Goal: Information Seeking & Learning: Understand process/instructions

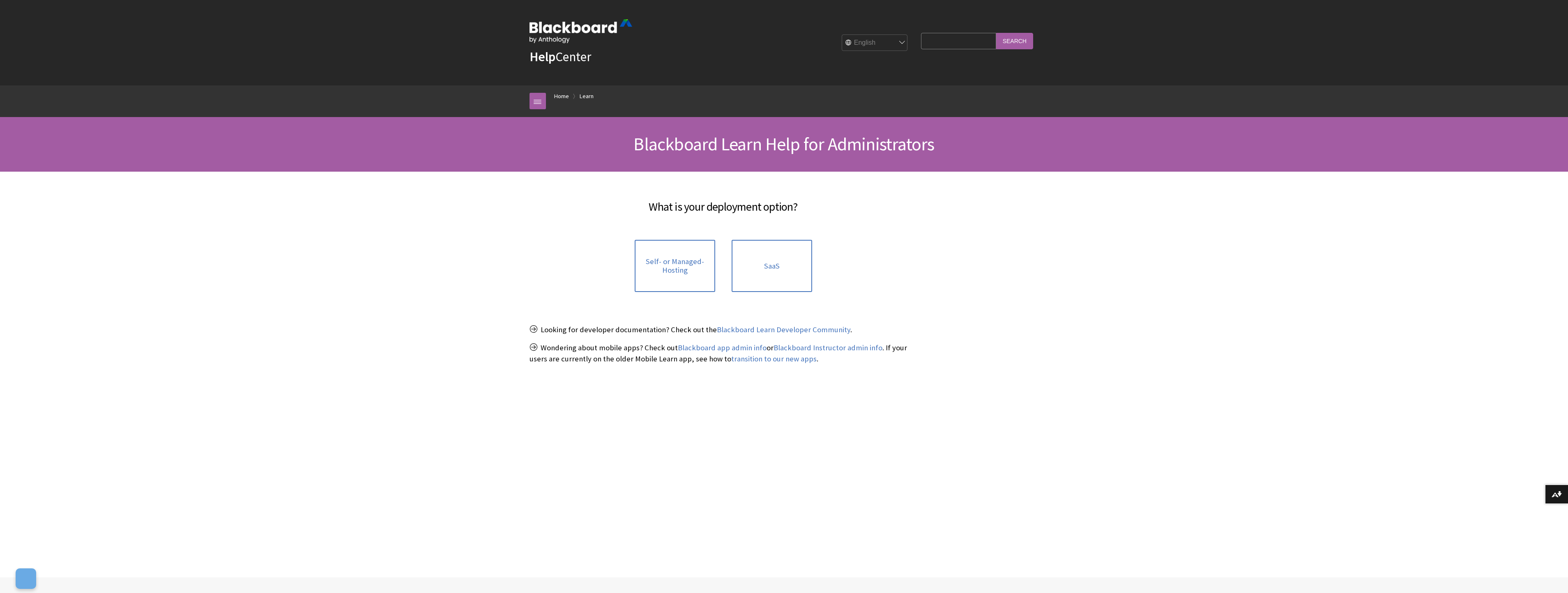
scroll to position [567, 0]
click at [787, 258] on link "SaaS" at bounding box center [772, 266] width 80 height 52
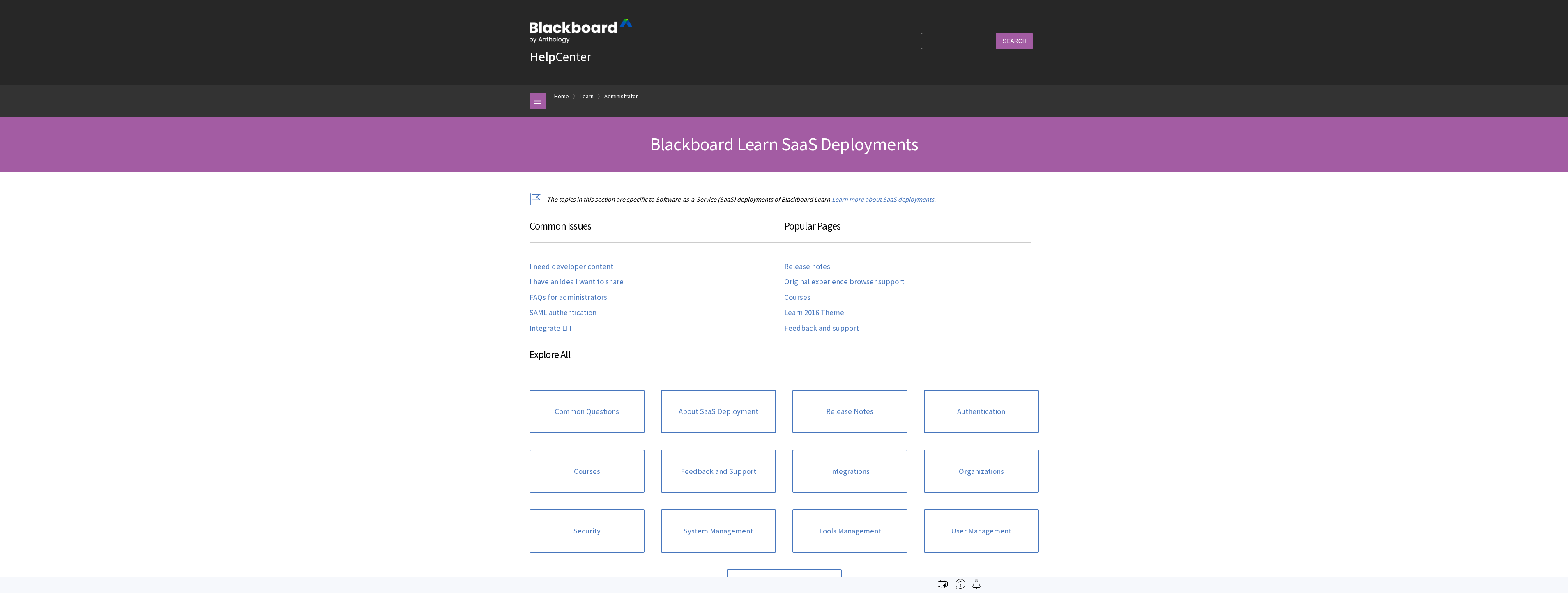
scroll to position [800, 0]
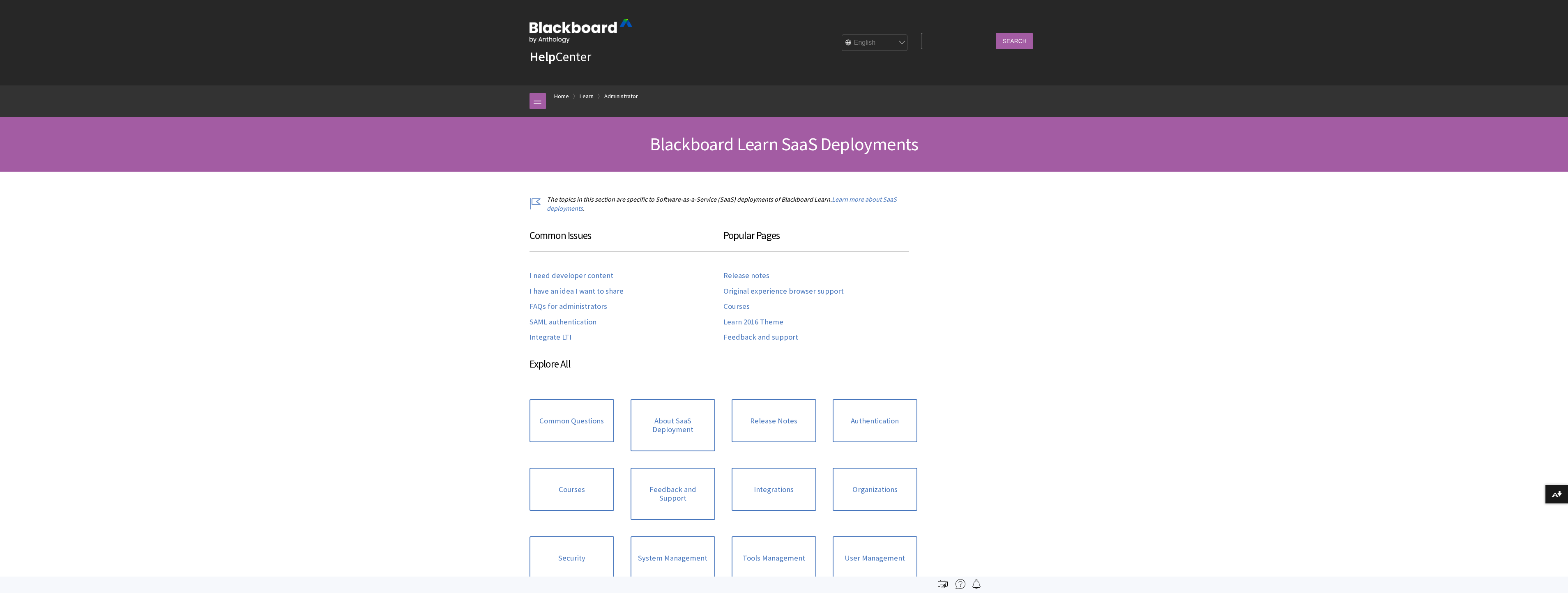
click at [948, 45] on input "Search Query" at bounding box center [958, 41] width 75 height 16
click at [996, 33] on input "Search" at bounding box center [1015, 41] width 37 height 16
type input "ENROL USERS IN ORGANIZATION FROM FLAT FILE"
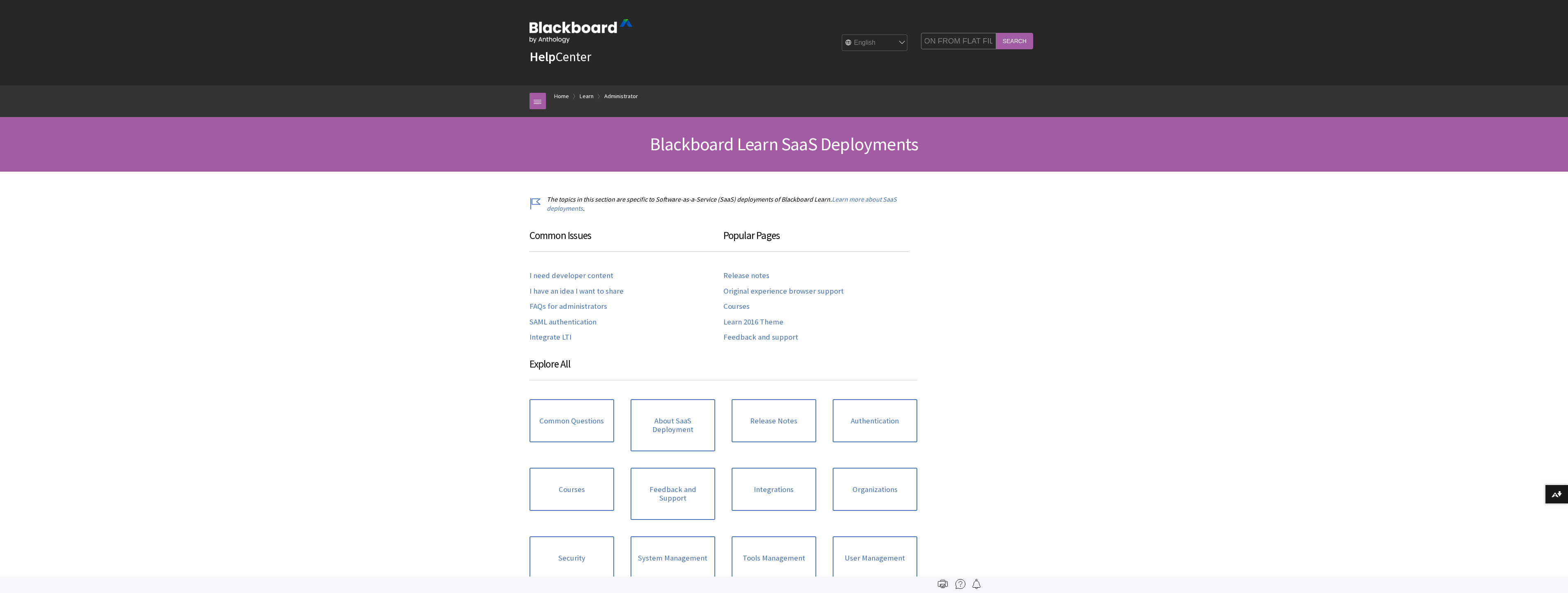
click at [996, 33] on input "Search" at bounding box center [1015, 41] width 37 height 16
click at [1013, 34] on input "Search" at bounding box center [1015, 41] width 37 height 16
click at [1013, 43] on input "Search" at bounding box center [1015, 41] width 37 height 16
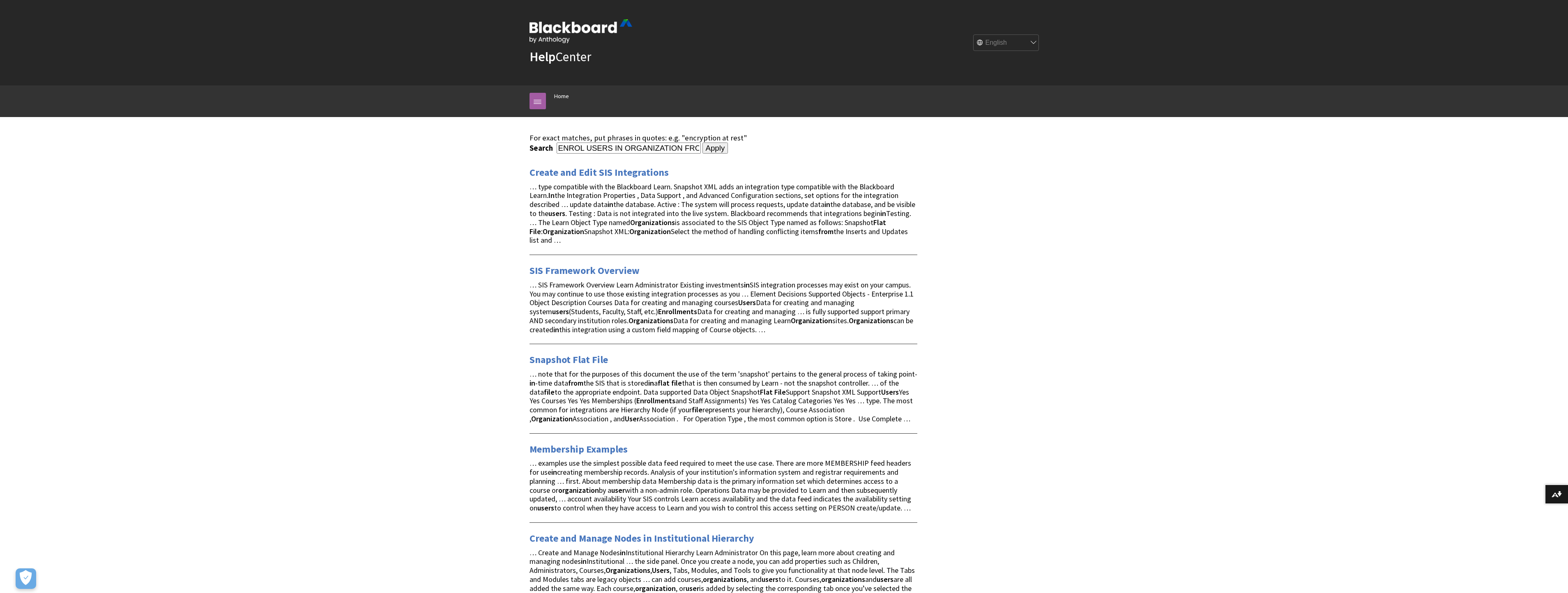
scroll to position [0, 56]
drag, startPoint x: 684, startPoint y: 148, endPoint x: 965, endPoint y: 182, distance: 283.0
type input "ENROL USERS IN ORGANIZATION"
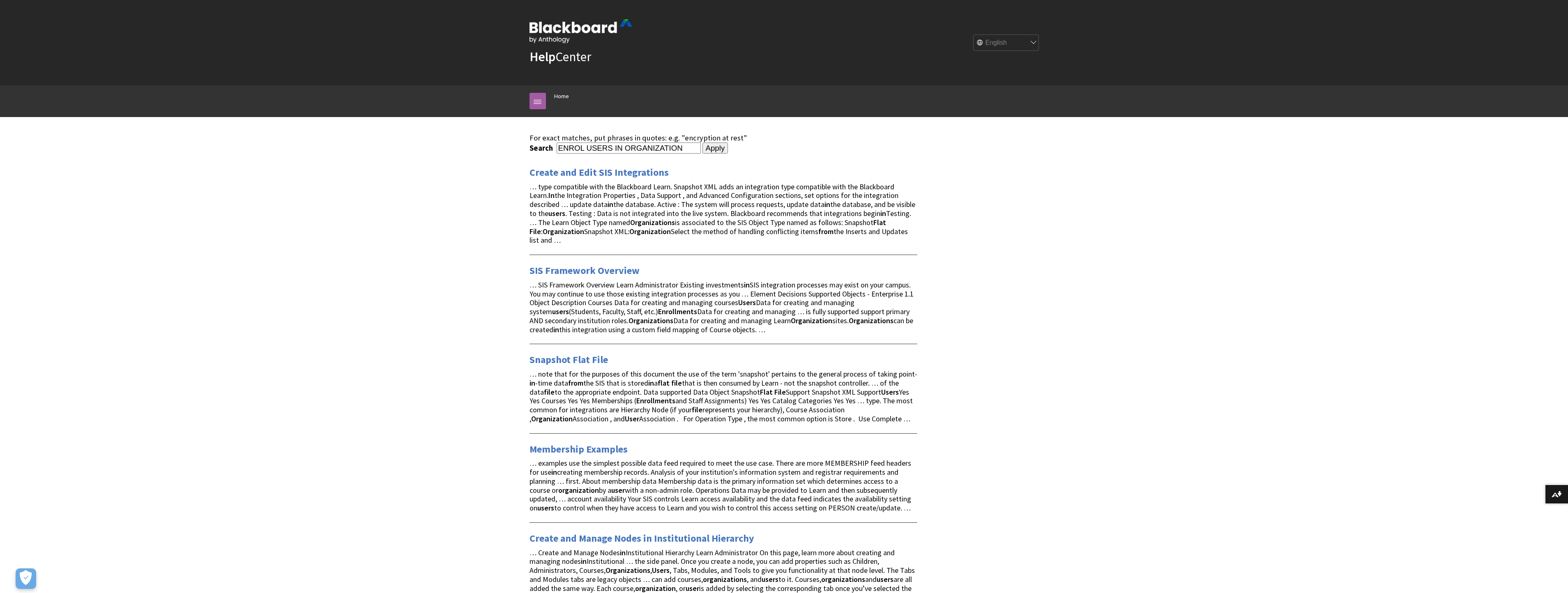
click at [709, 146] on input "Apply" at bounding box center [715, 148] width 26 height 12
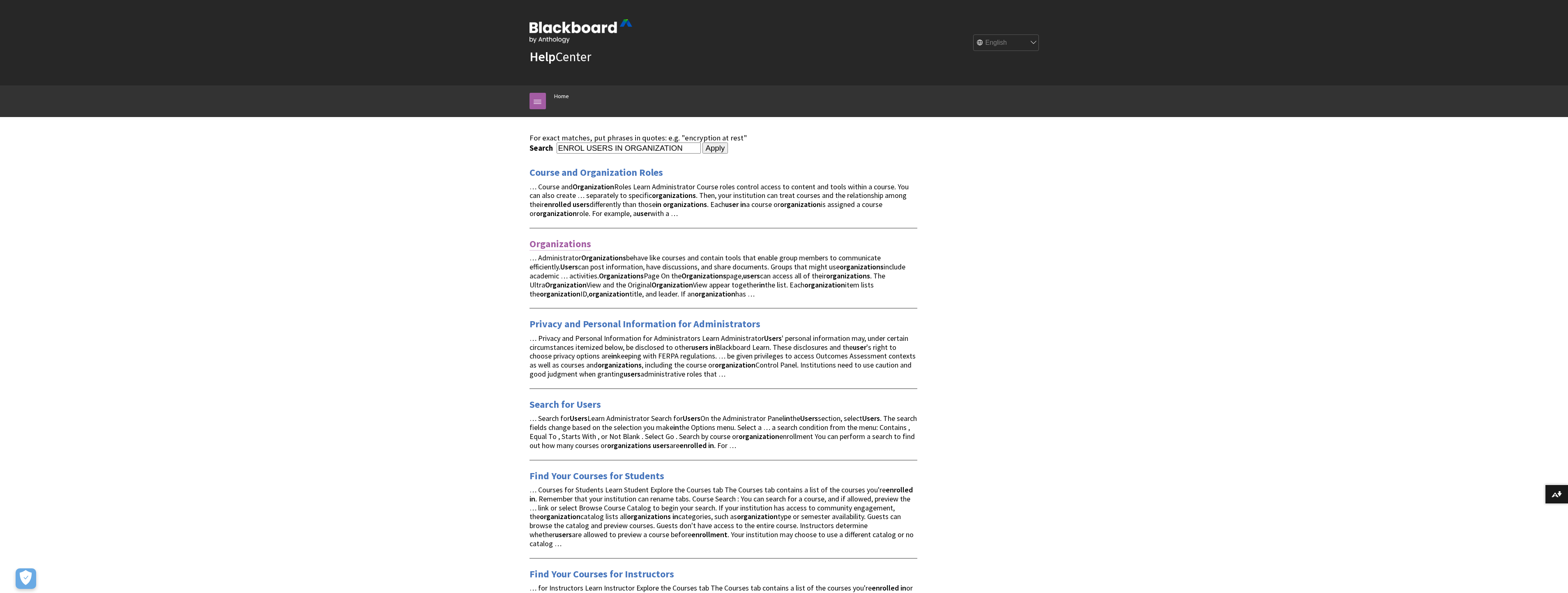
click at [566, 241] on link "Organizations" at bounding box center [560, 244] width 61 height 13
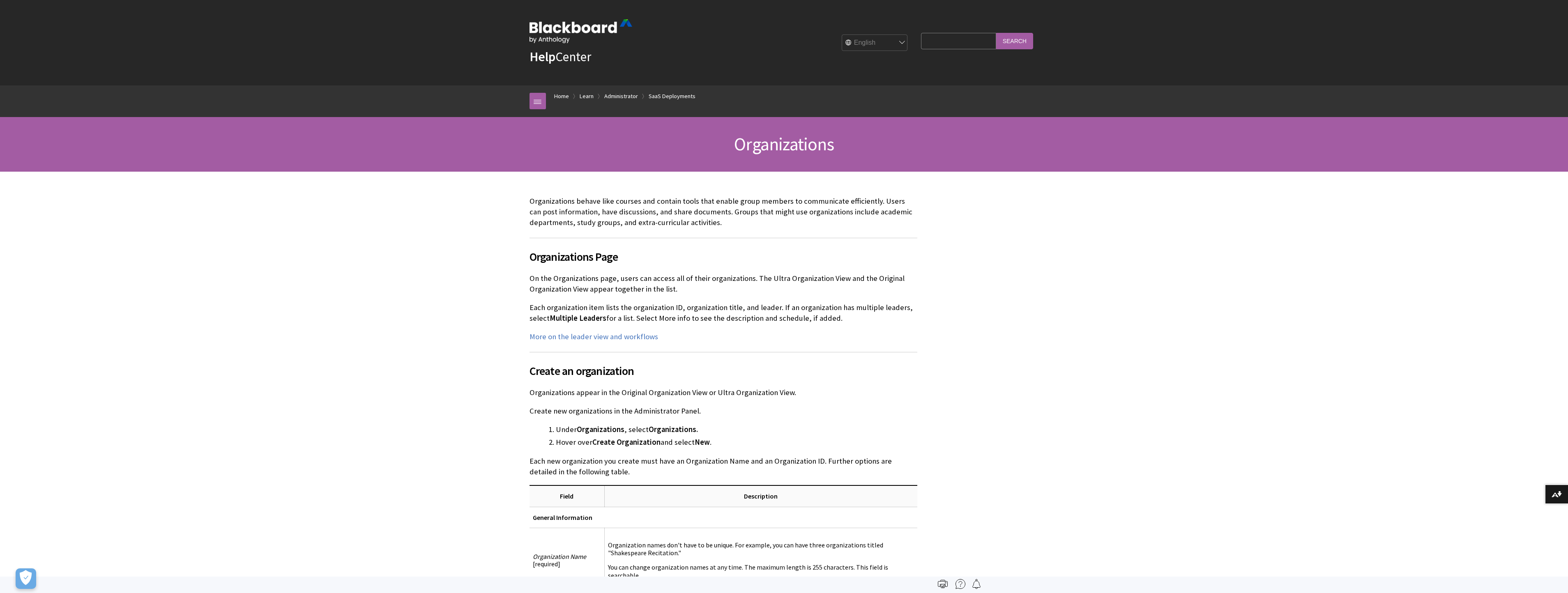
click at [933, 44] on input "Search Query" at bounding box center [958, 41] width 75 height 16
type input "enrollment"
click at [996, 33] on input "Search" at bounding box center [1015, 41] width 37 height 16
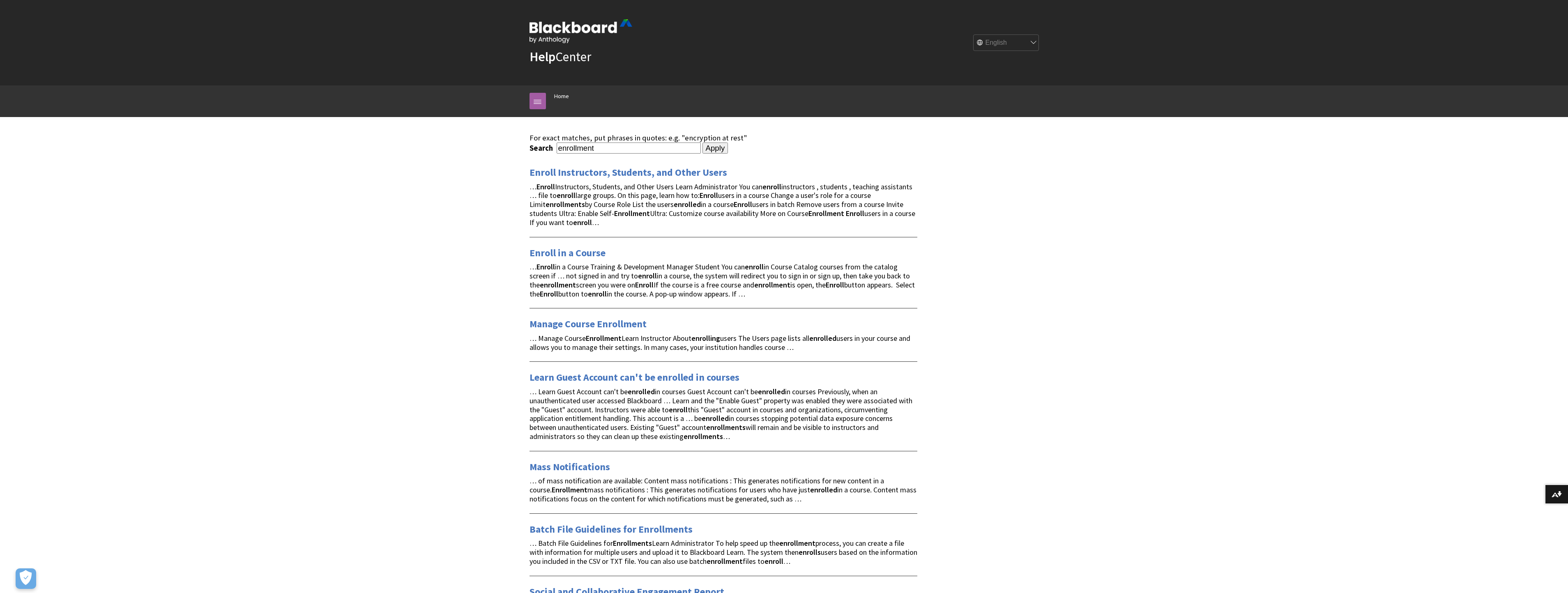
click at [604, 148] on input "enrollment" at bounding box center [628, 148] width 144 height 11
type input "enroll in an organization"
click at [702, 148] on input "Apply" at bounding box center [715, 148] width 26 height 12
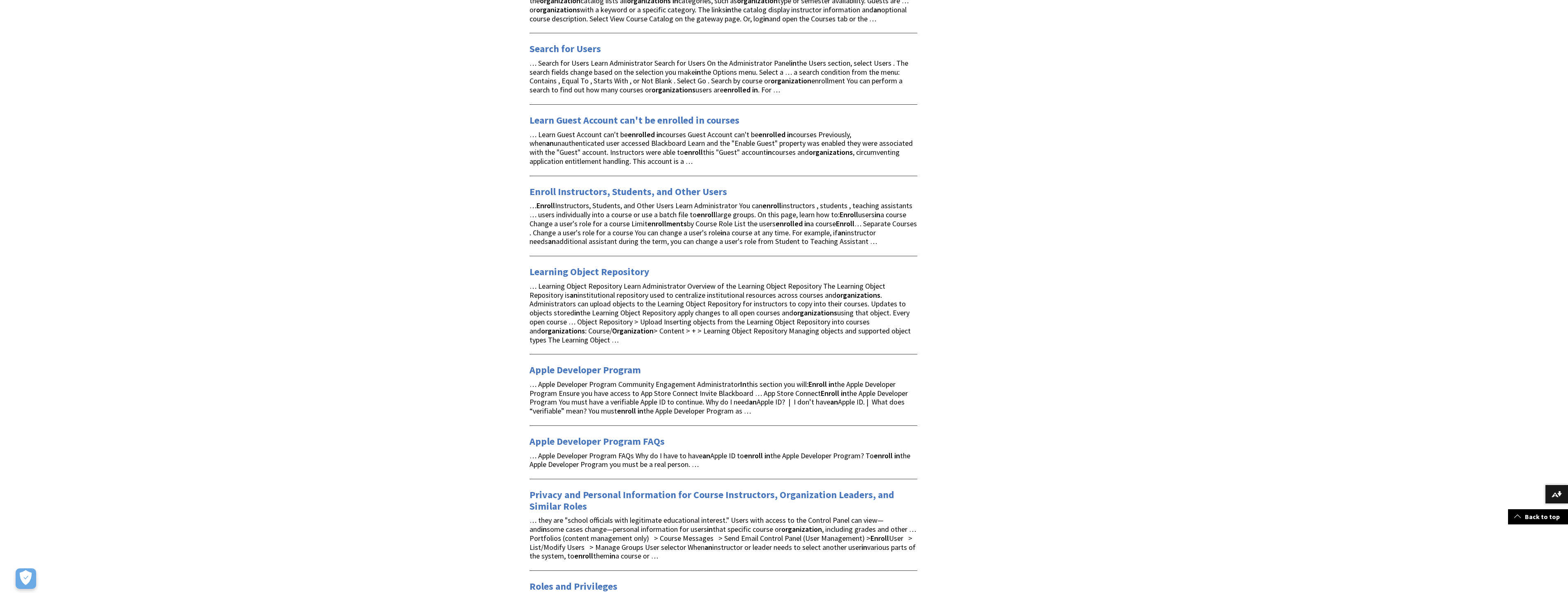
scroll to position [575, 0]
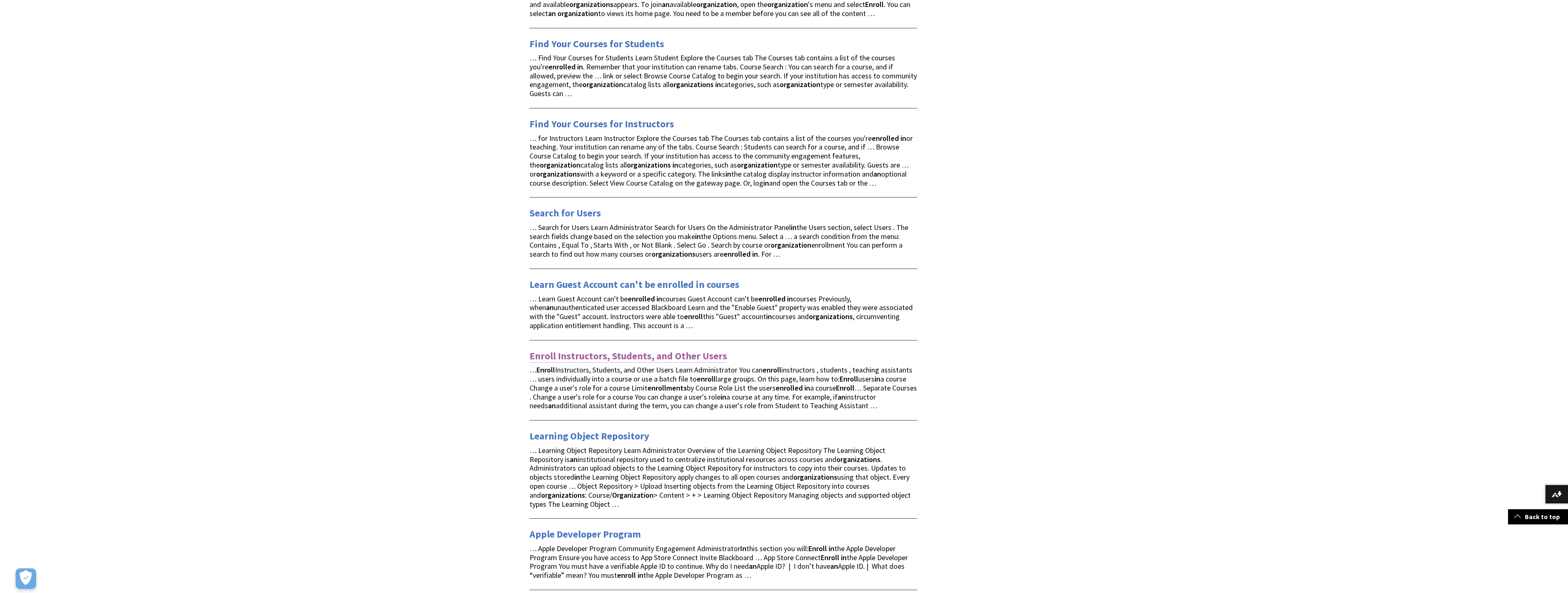
click at [668, 349] on link "Enroll Instructors, Students, and Other Users" at bounding box center [628, 356] width 198 height 13
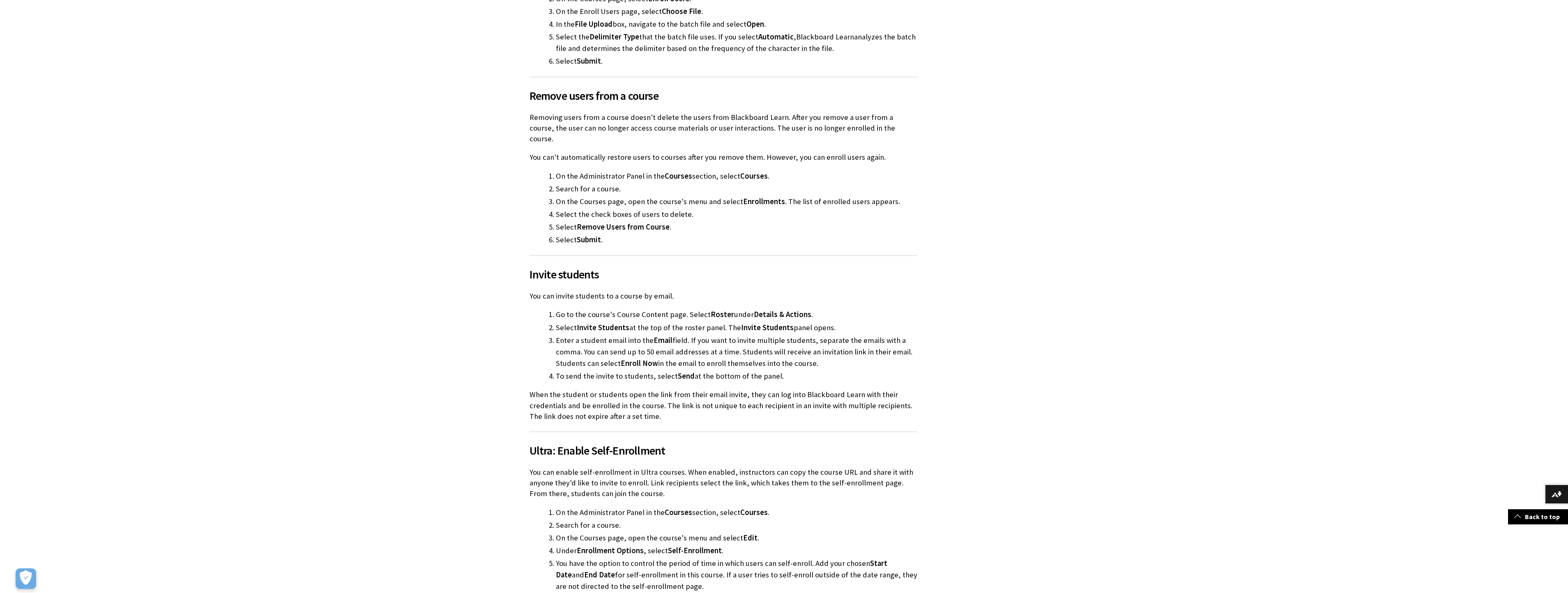
scroll to position [254, 0]
